Goal: Transaction & Acquisition: Purchase product/service

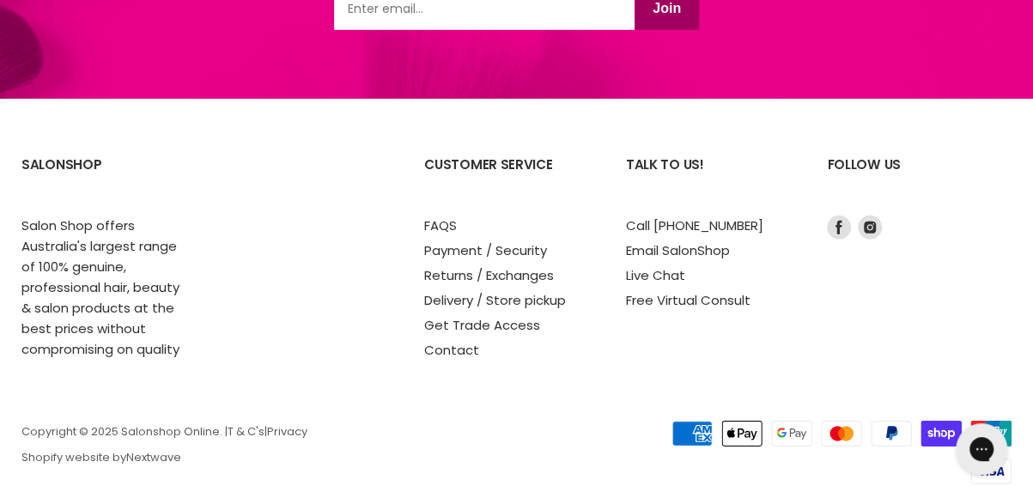
scroll to position [2474, 0]
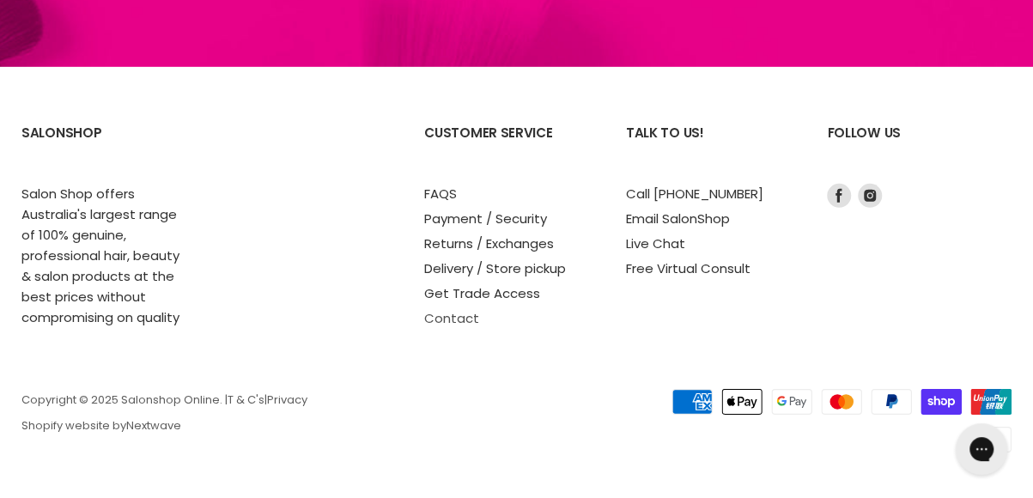
click at [448, 322] on link "Contact" at bounding box center [451, 318] width 55 height 18
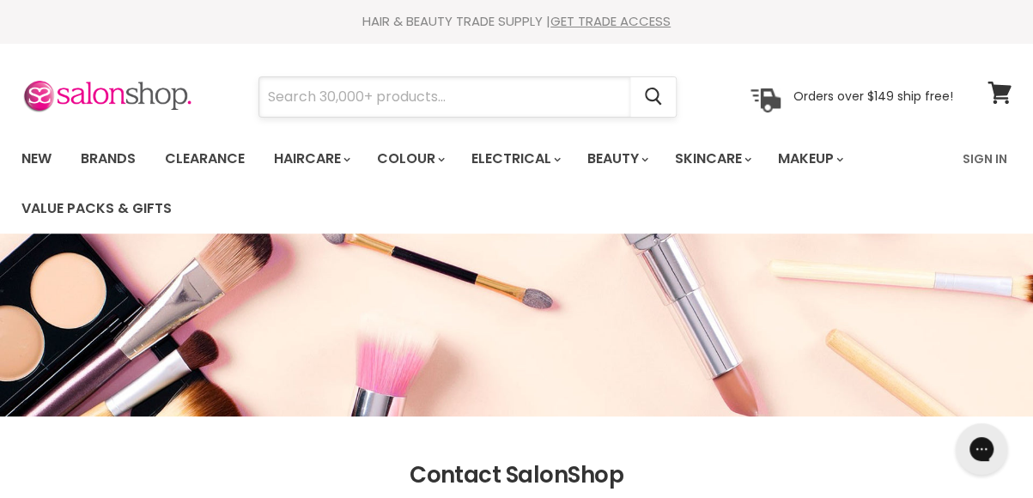
click at [378, 92] on input "Search" at bounding box center [444, 97] width 371 height 40
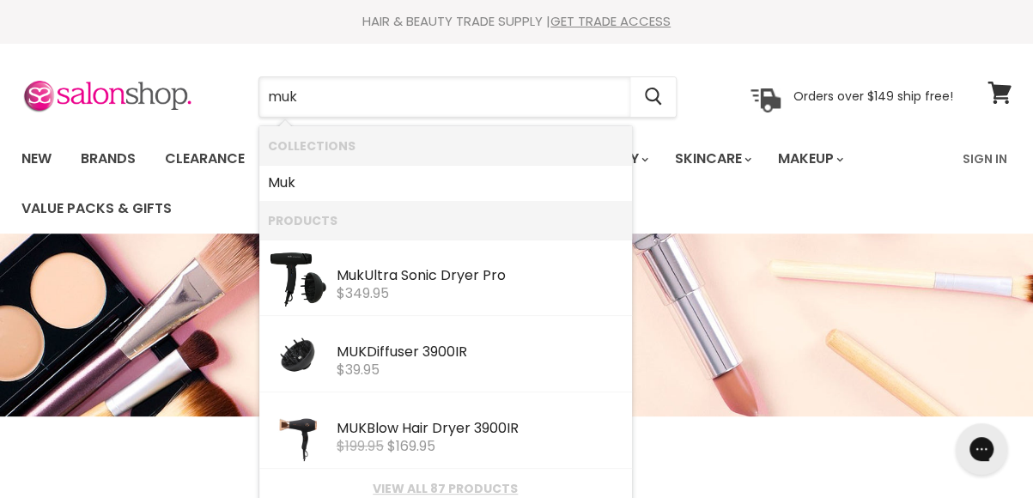
click at [373, 162] on li "Collections" at bounding box center [445, 145] width 373 height 39
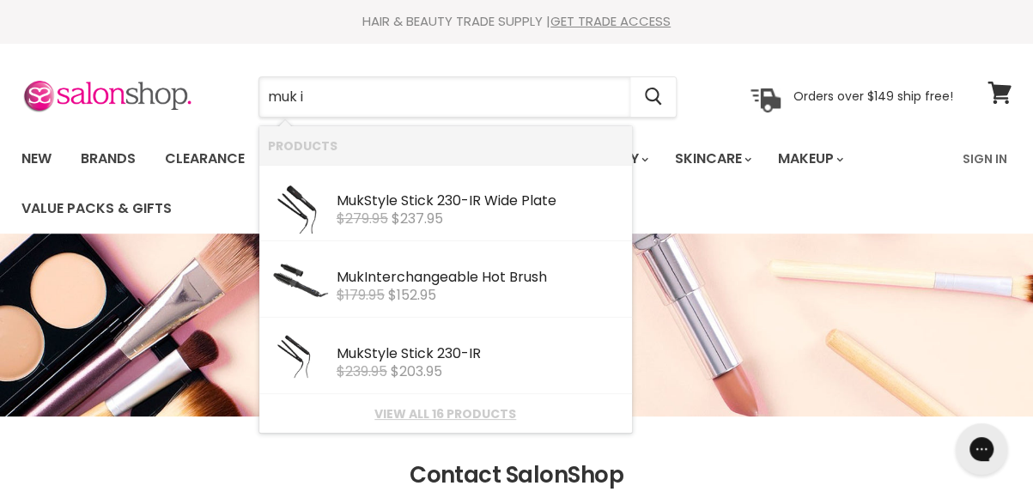
type input "muk"
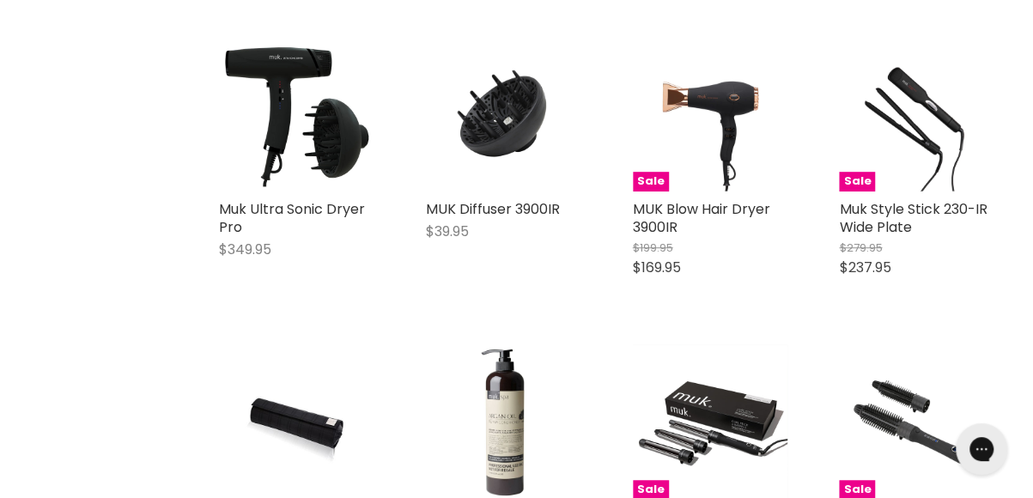
scroll to position [407, 0]
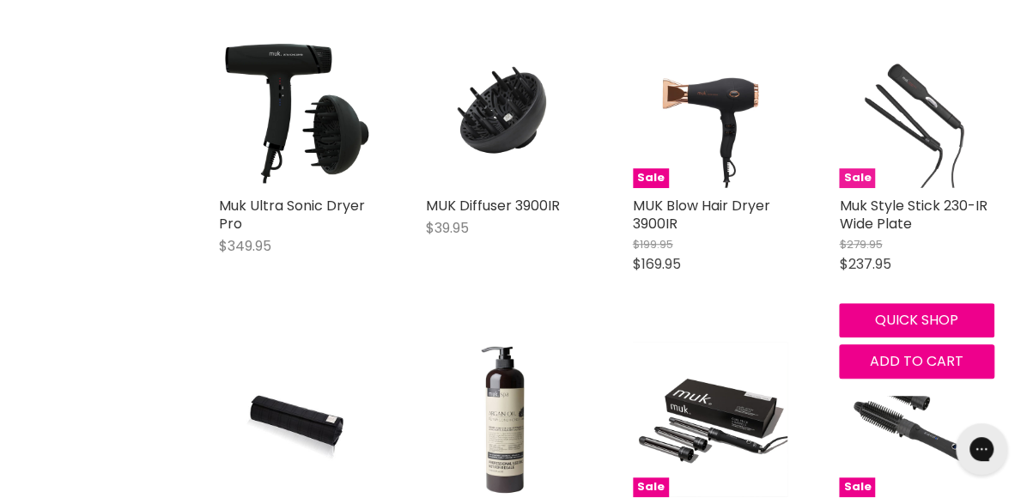
click at [909, 130] on img "Main content" at bounding box center [916, 110] width 155 height 155
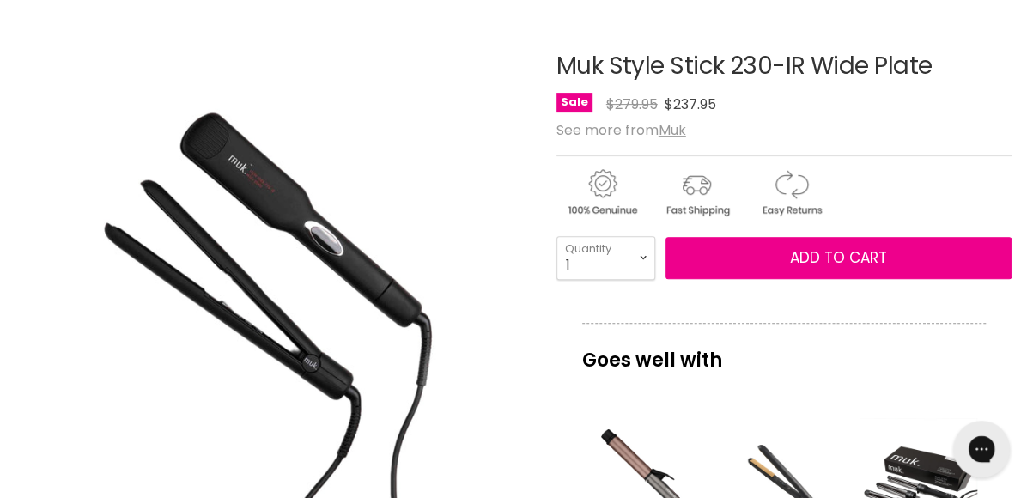
scroll to position [248, 0]
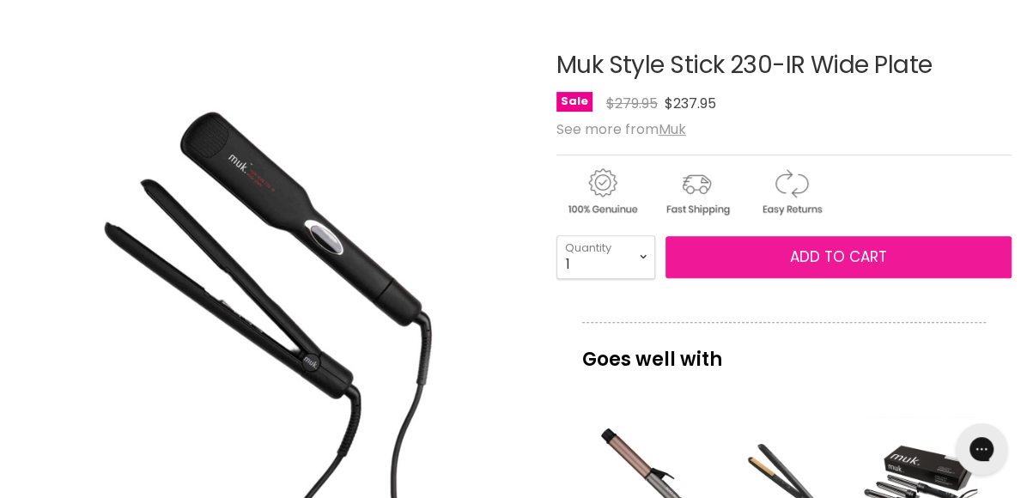
click at [759, 267] on button "Add to cart" at bounding box center [839, 257] width 346 height 43
click at [814, 259] on span "Add to cart" at bounding box center [838, 257] width 97 height 21
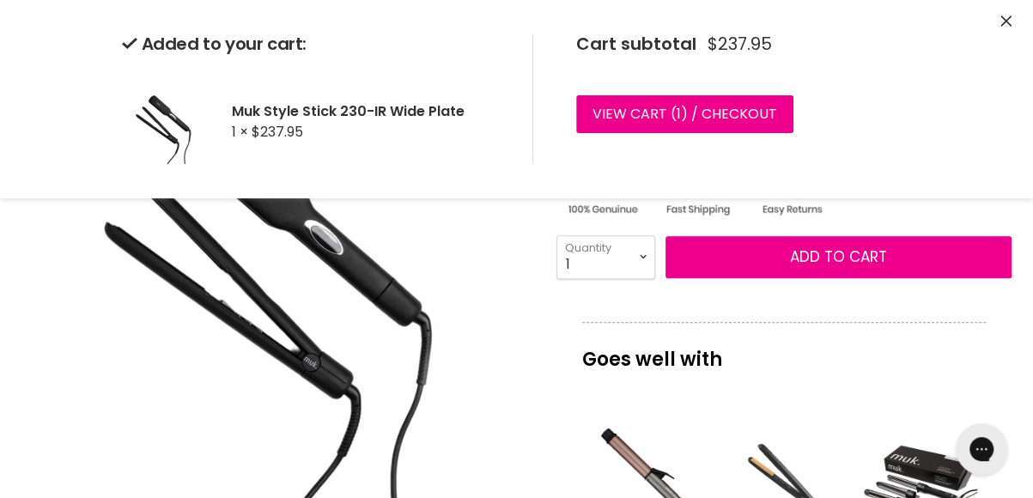
click at [1004, 27] on icon "Close" at bounding box center [1006, 20] width 11 height 11
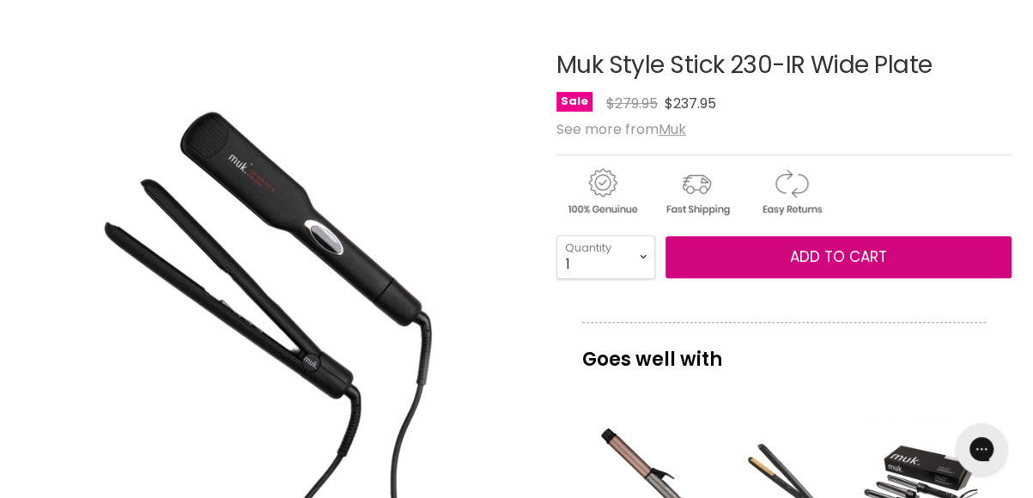
scroll to position [0, 0]
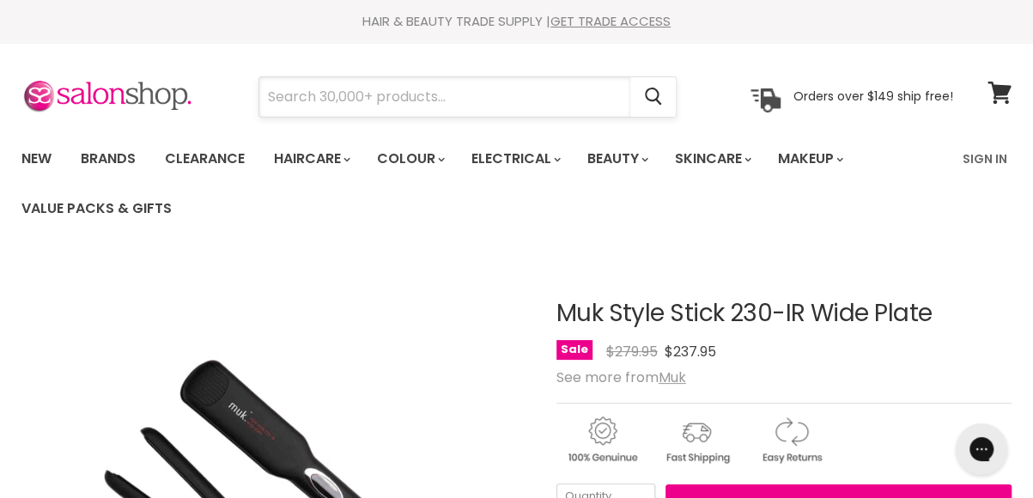
click at [394, 86] on input "Search" at bounding box center [444, 97] width 371 height 40
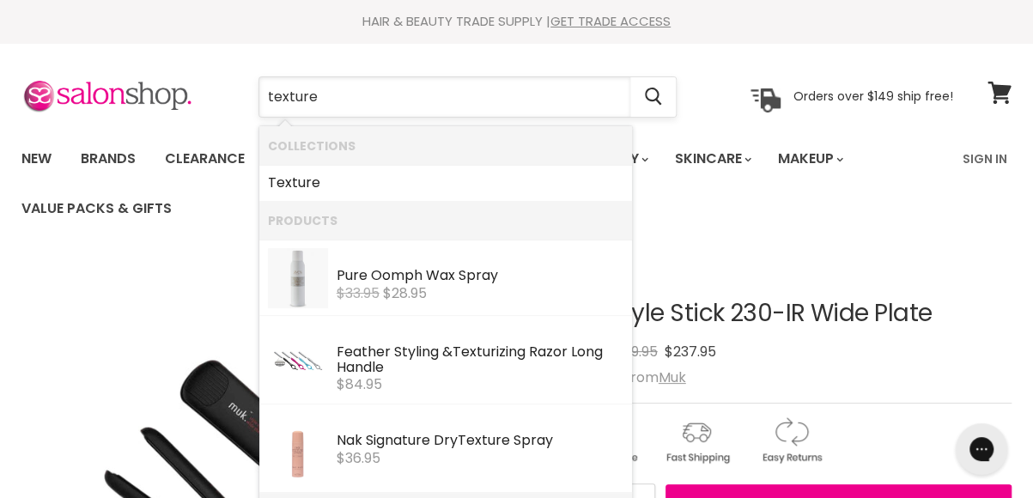
type input "texture"
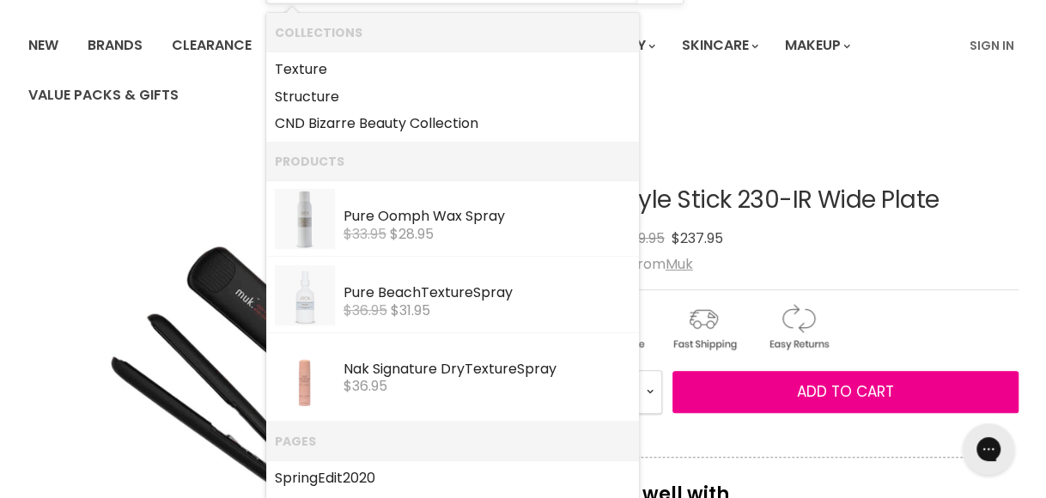
scroll to position [179, 0]
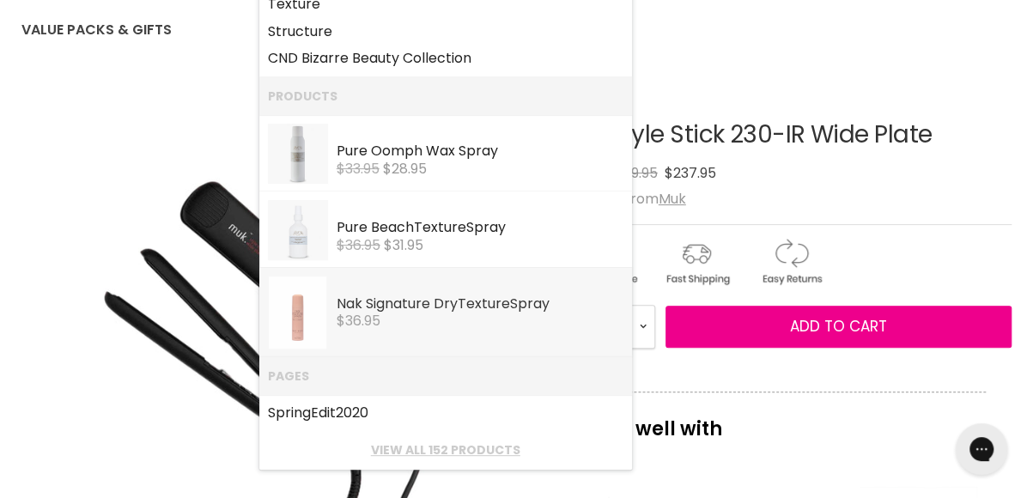
click at [300, 327] on img "Products: Nak Signature Dry Texture Spray" at bounding box center [298, 313] width 58 height 72
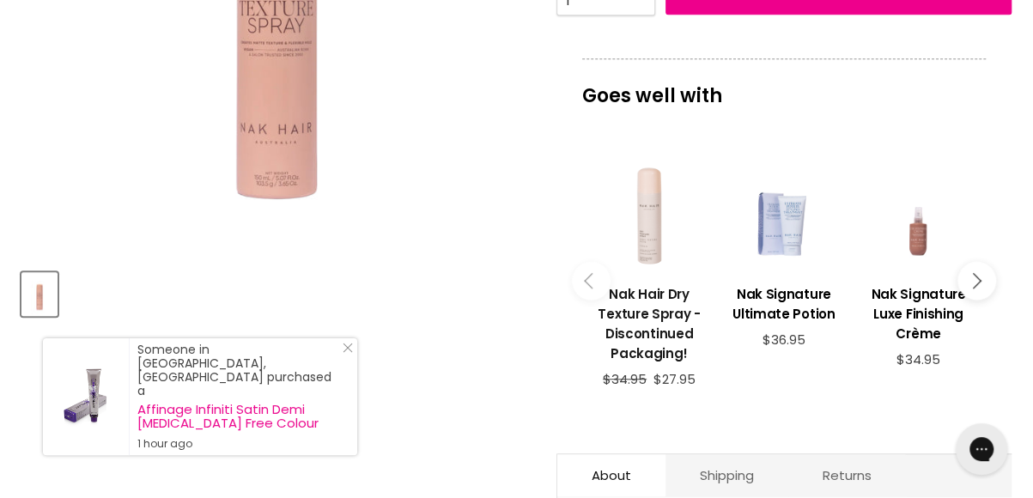
scroll to position [515, 0]
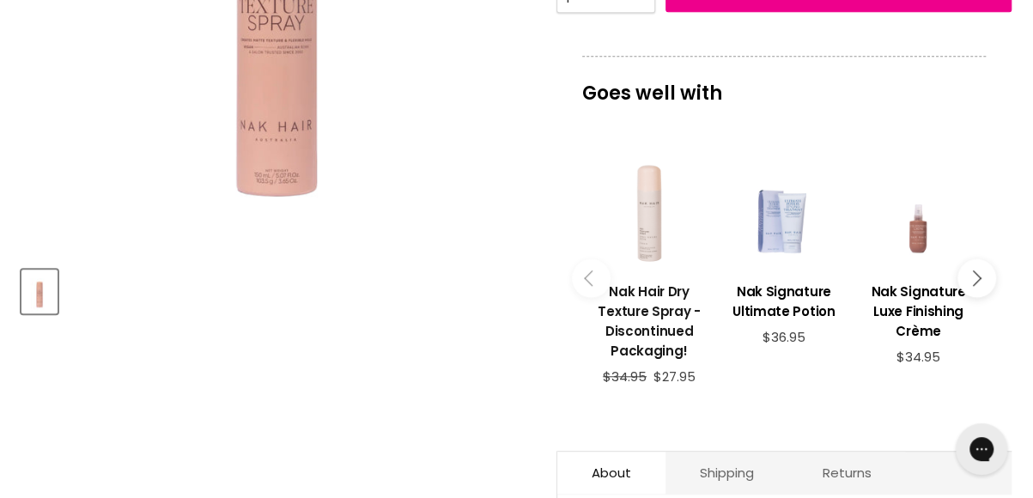
click at [652, 308] on h3 "Nak Hair Dry Texture Spray - Discontinued Packaging!" at bounding box center [650, 321] width 118 height 79
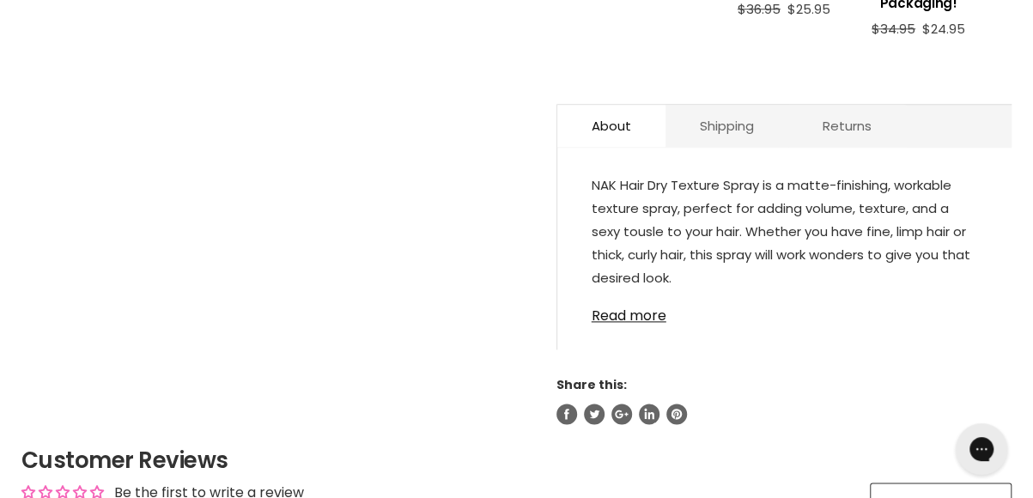
scroll to position [903, 0]
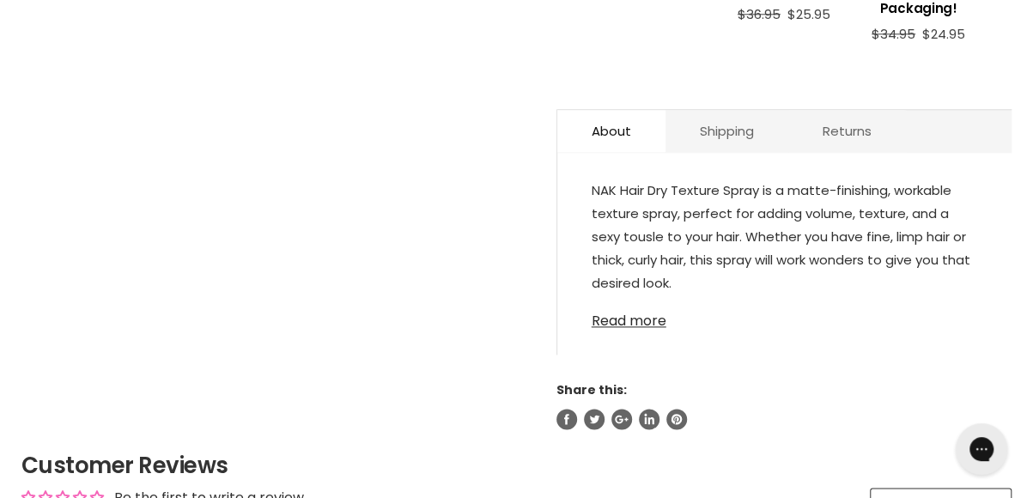
click at [624, 307] on link "Read more" at bounding box center [785, 316] width 386 height 26
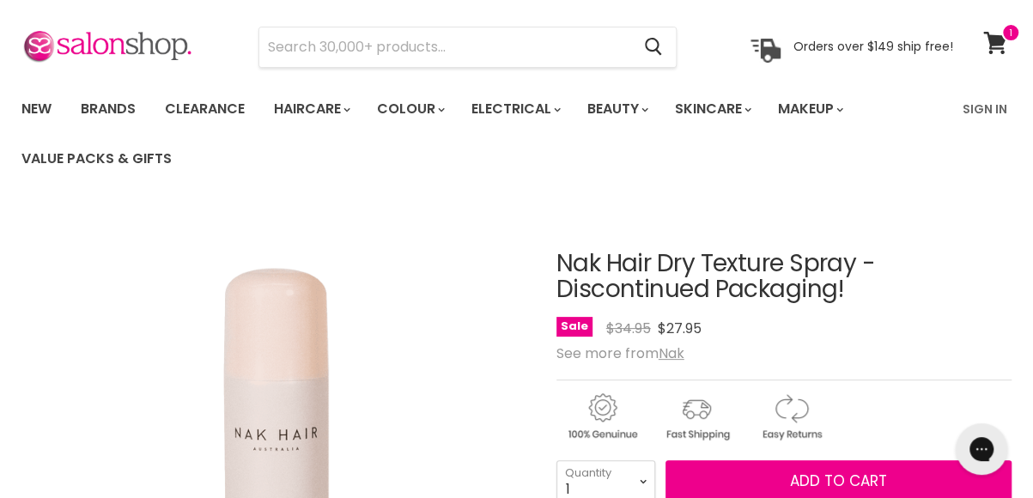
scroll to position [173, 0]
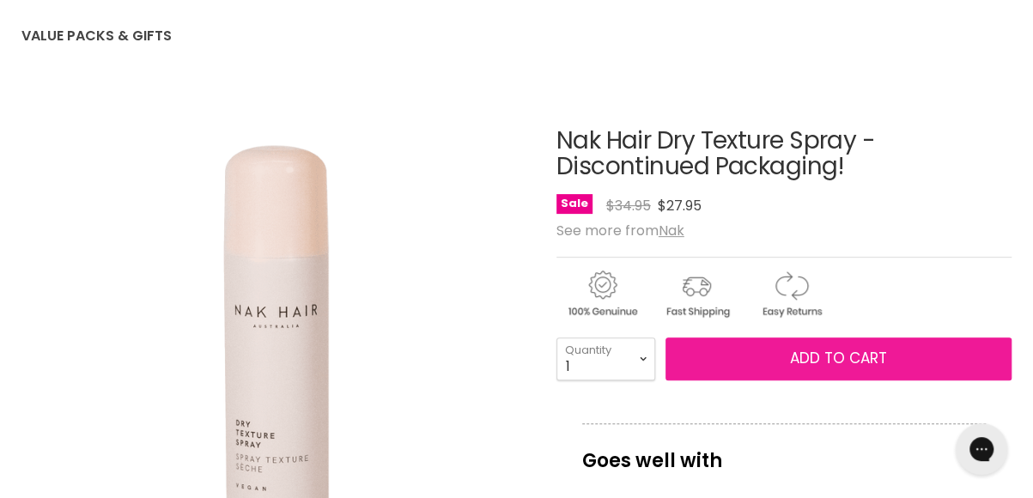
click at [832, 362] on span "Add to cart" at bounding box center [838, 358] width 97 height 21
click at [832, 363] on span "Add to cart" at bounding box center [838, 358] width 97 height 21
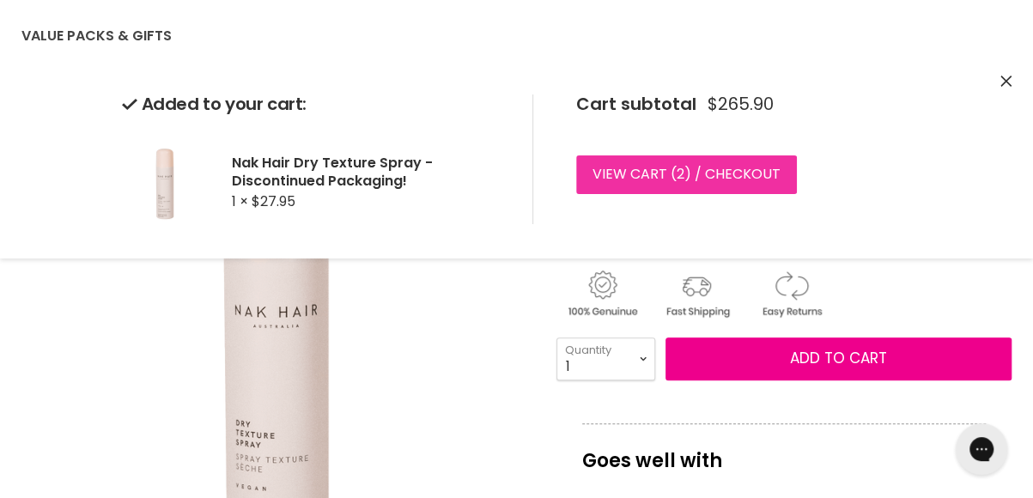
click at [686, 172] on link "View cart ( 2 ) / Checkout" at bounding box center [686, 174] width 221 height 38
